Goal: Check status: Check status

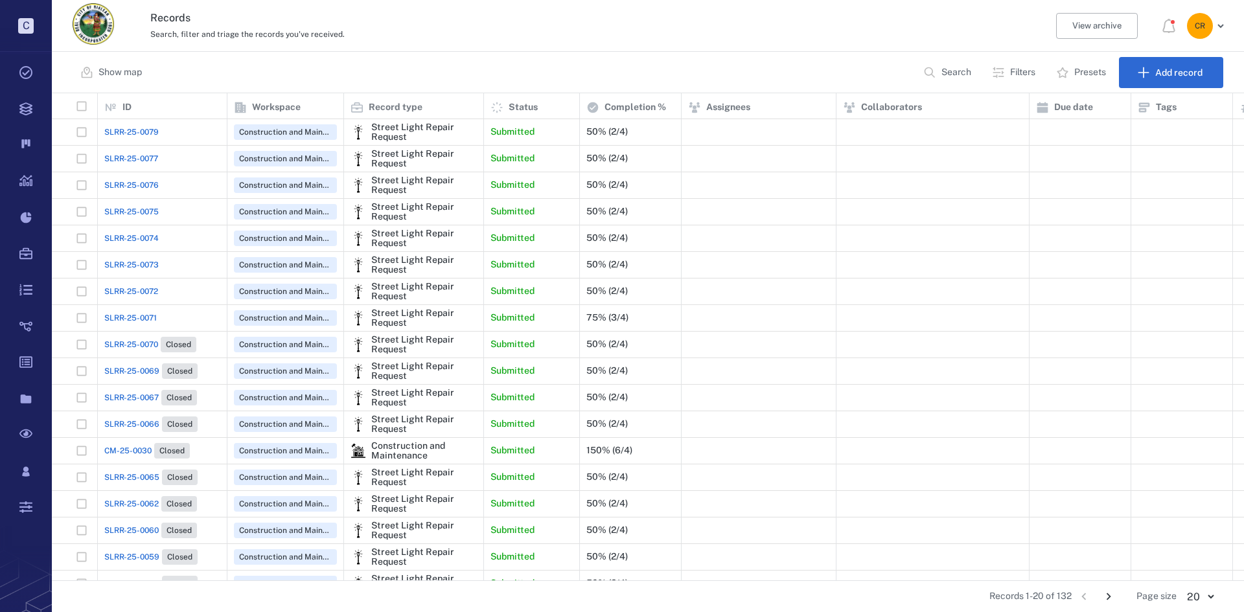
click at [130, 128] on span "SLRR-25-0079" at bounding box center [131, 132] width 54 height 12
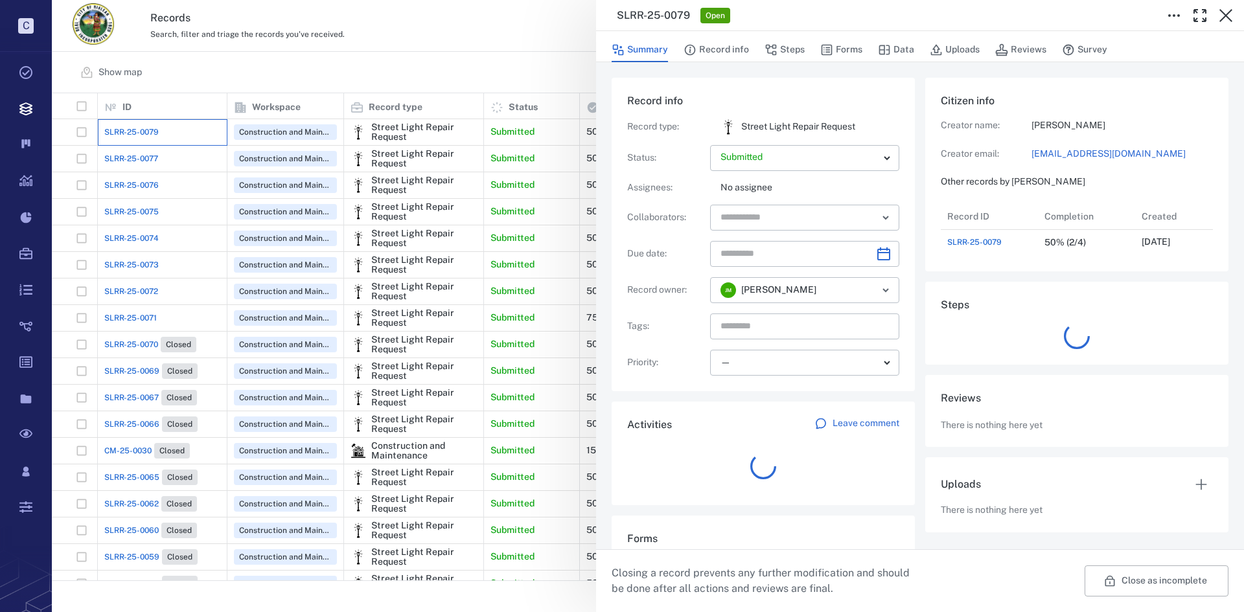
scroll to position [52, 257]
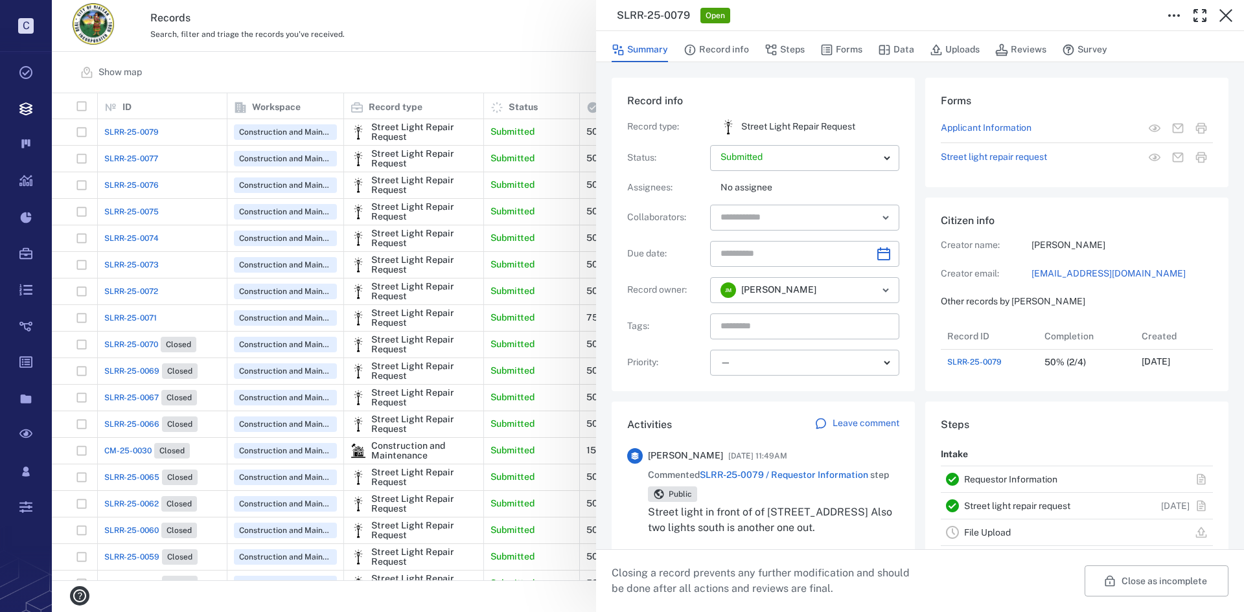
click at [154, 157] on div "SLRR-25-0079 Open Summary Record info Steps Forms Data Uploads Reviews Survey R…" at bounding box center [648, 306] width 1193 height 612
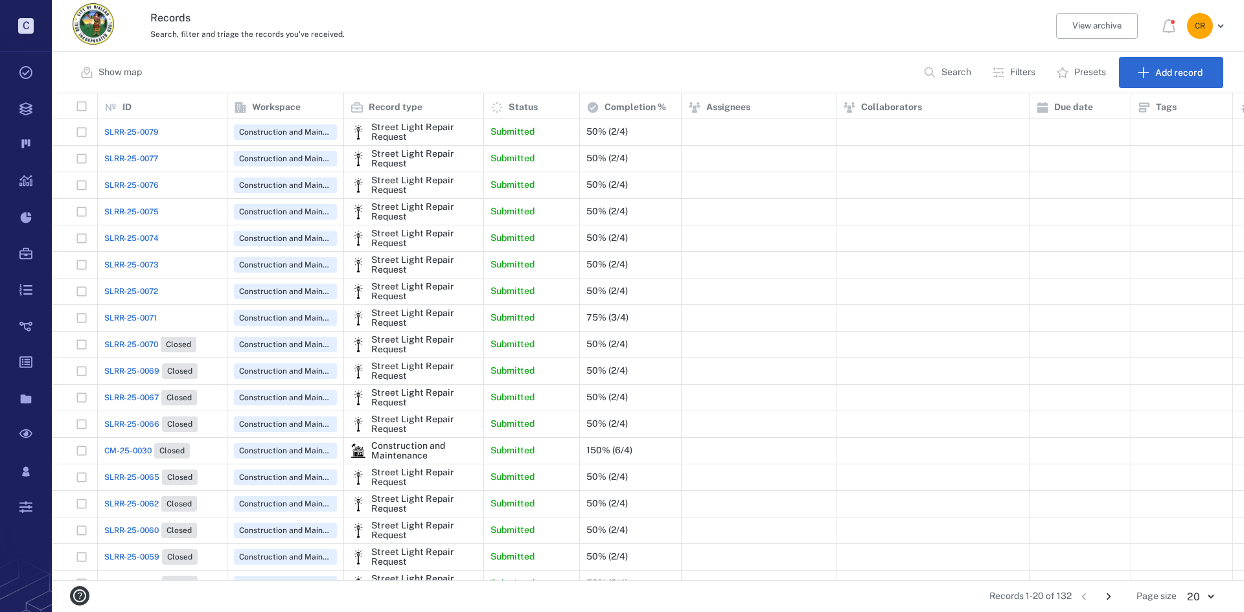
click at [148, 159] on span "SLRR-25-0077" at bounding box center [131, 159] width 54 height 12
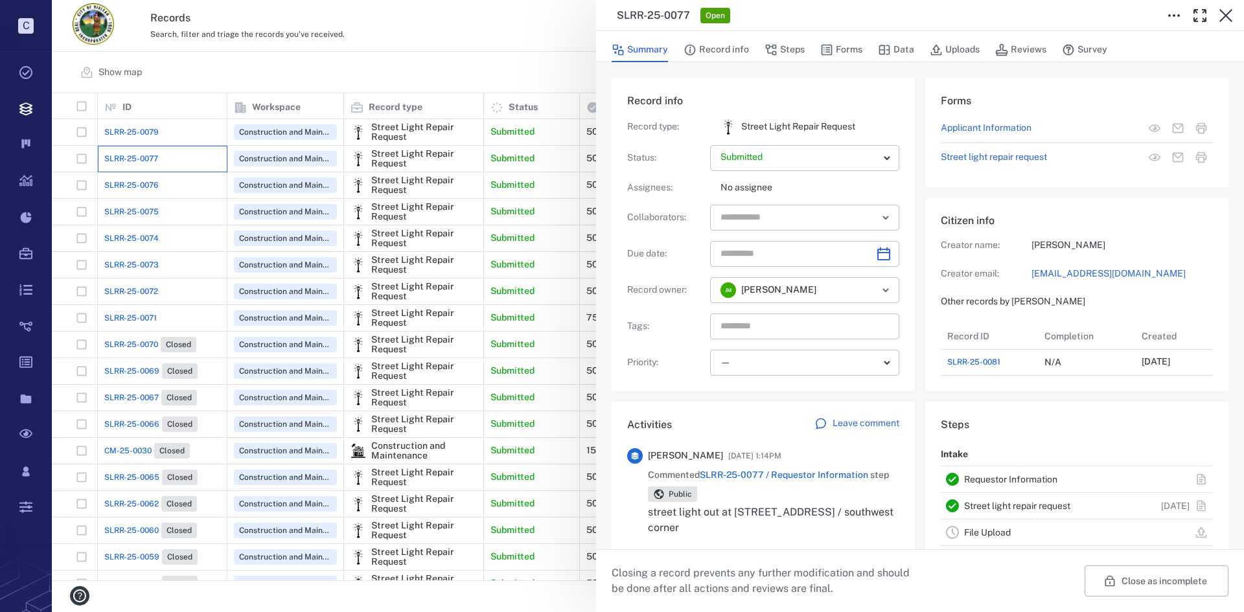
scroll to position [181, 248]
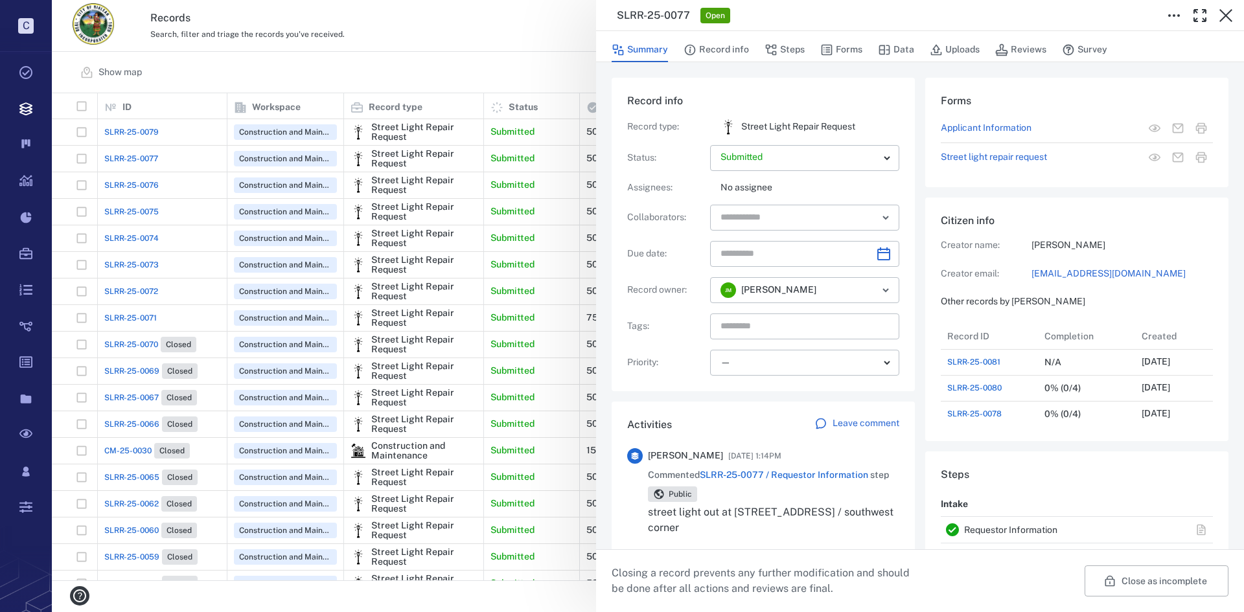
click at [156, 179] on div "SLRR-25-0077 Open Summary Record info Steps Forms Data Uploads Reviews Survey R…" at bounding box center [648, 306] width 1193 height 612
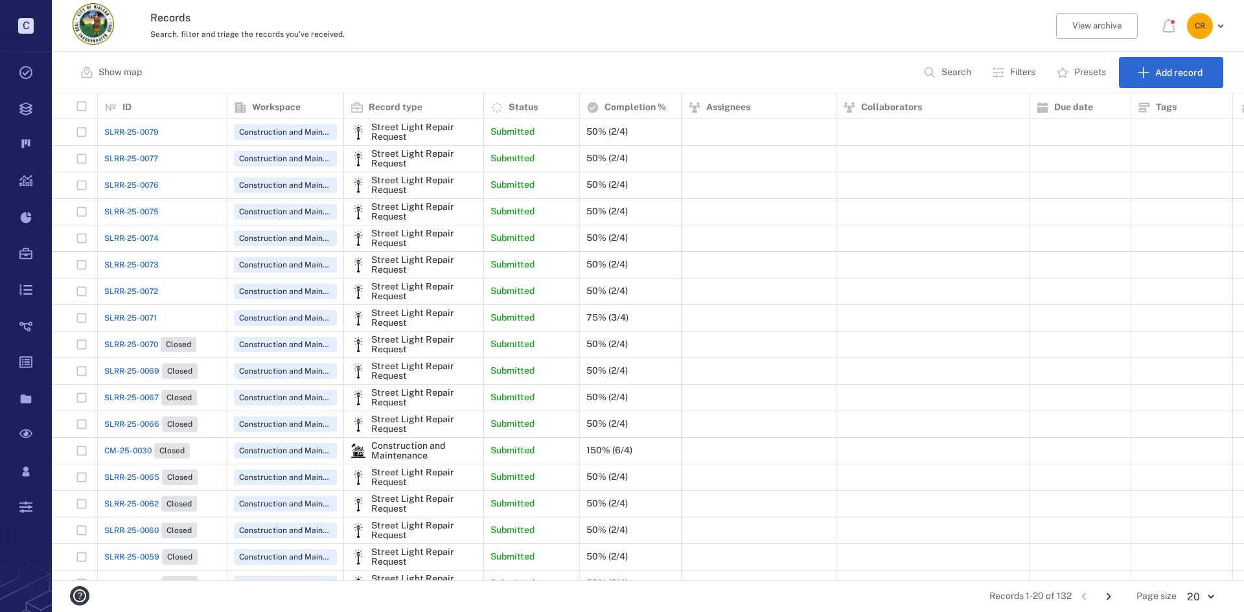
click at [154, 186] on span "SLRR-25-0076" at bounding box center [131, 186] width 54 height 12
